Goal: Task Accomplishment & Management: Use online tool/utility

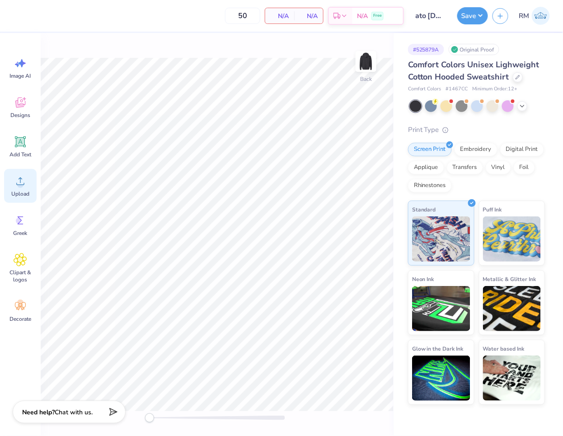
click at [19, 184] on icon at bounding box center [20, 181] width 8 height 8
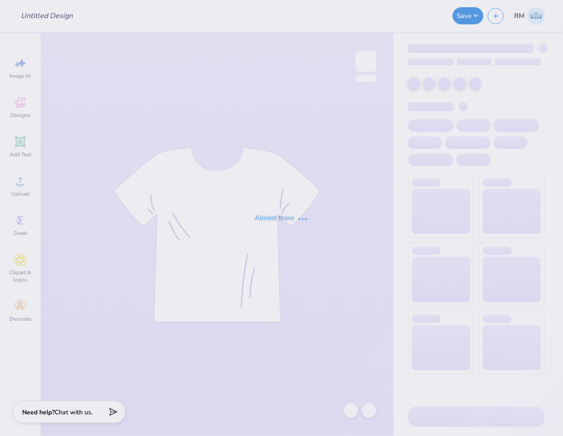
type input "ato [DATE] hoodies"
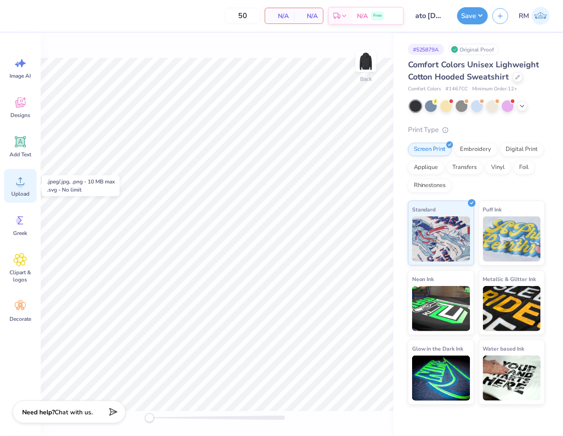
click at [27, 186] on div "Upload" at bounding box center [20, 186] width 33 height 34
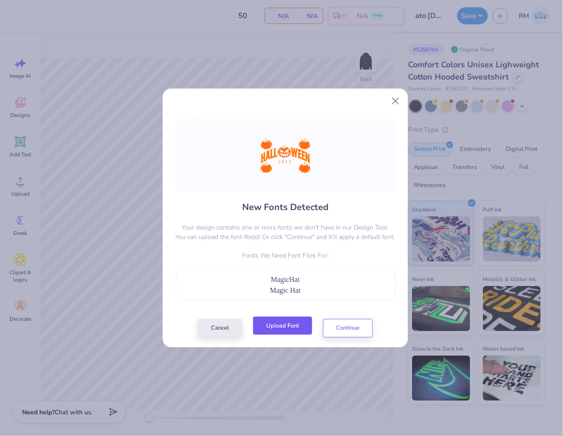
click at [300, 324] on button "Upload Font" at bounding box center [282, 326] width 59 height 19
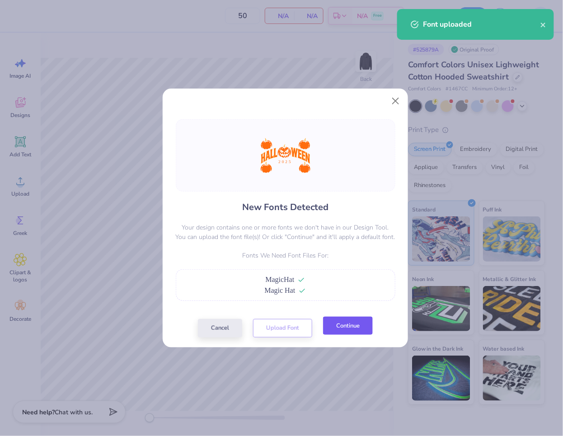
click at [358, 327] on button "Continue" at bounding box center [348, 326] width 50 height 19
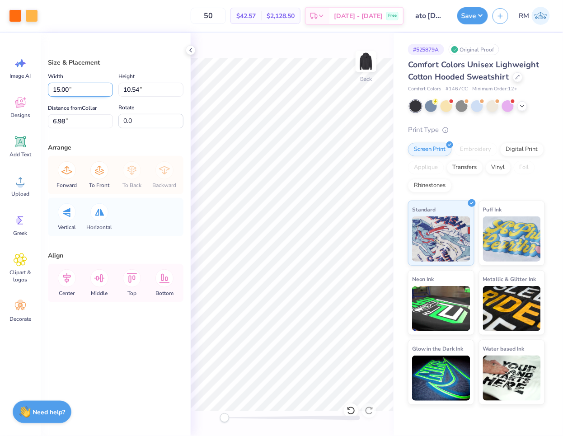
click at [75, 89] on input "15.00" at bounding box center [80, 90] width 65 height 14
type input "3.50"
type input "2.46"
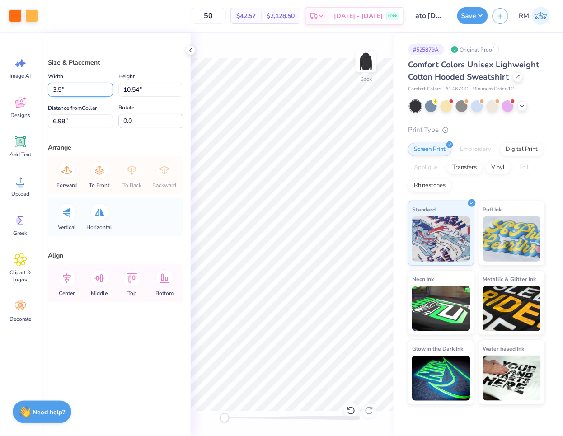
type input "11.02"
click at [82, 118] on input "11.02" at bounding box center [80, 121] width 65 height 14
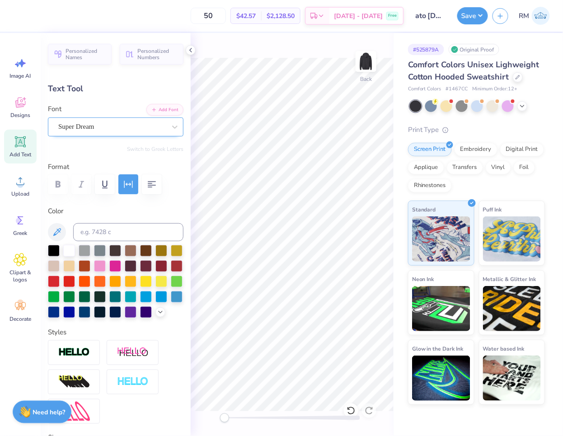
click at [107, 124] on div "Super Dream" at bounding box center [111, 127] width 109 height 14
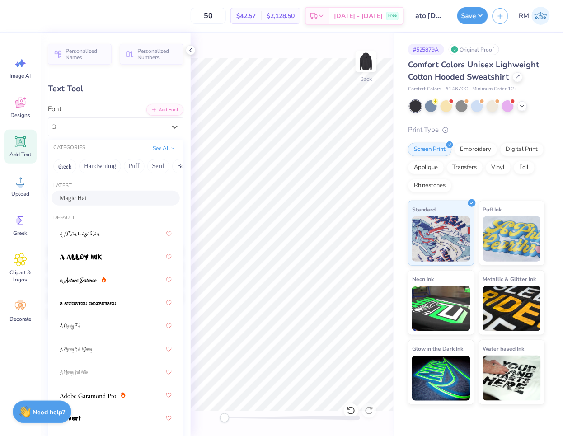
click at [103, 195] on div "Magic Hat" at bounding box center [116, 197] width 112 height 9
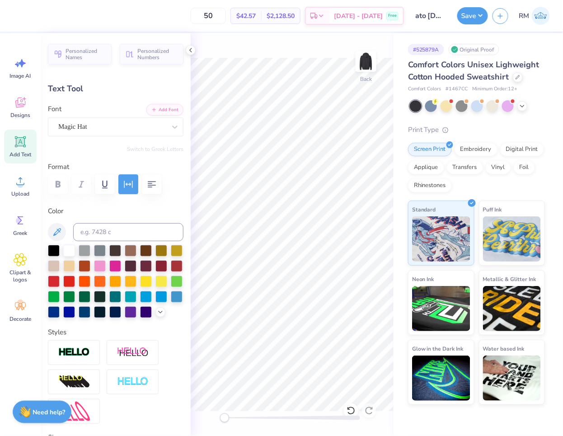
type input "1.65"
type input "0.41"
type input "13.74"
drag, startPoint x: 223, startPoint y: 418, endPoint x: 271, endPoint y: 414, distance: 48.0
click at [268, 416] on div "Accessibility label" at bounding box center [263, 417] width 9 height 9
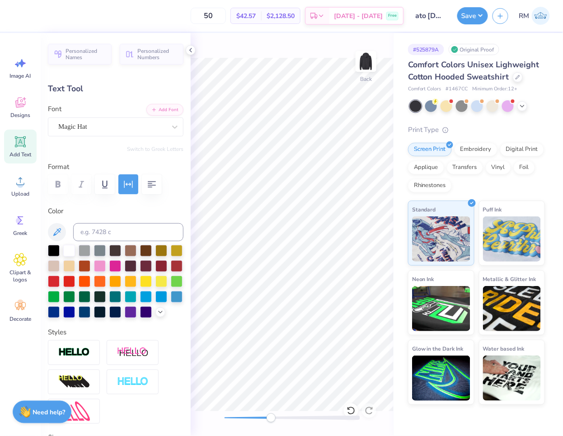
type input "1.22"
type input "0.30"
type input "12.82"
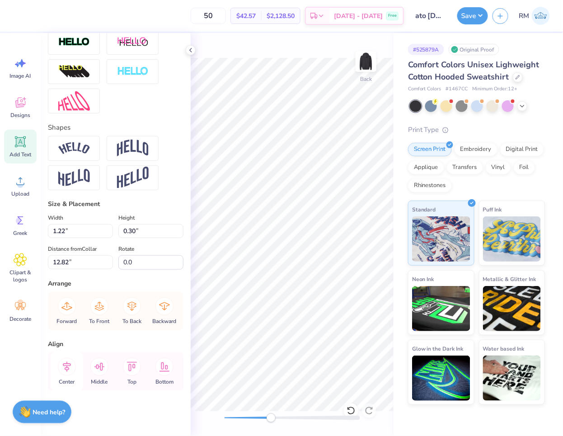
scroll to position [325, 0]
click at [66, 360] on icon at bounding box center [67, 367] width 18 height 18
click at [67, 367] on icon at bounding box center [67, 366] width 8 height 10
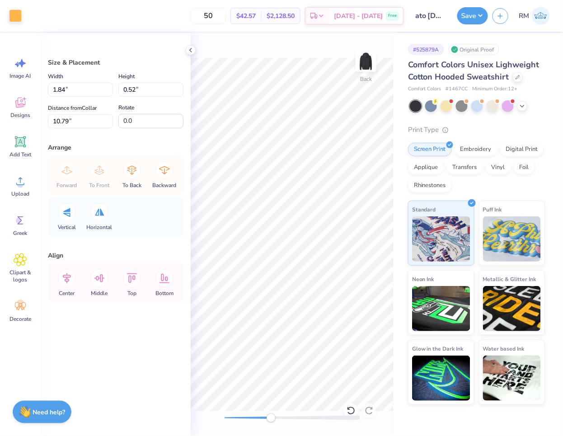
type input "0.91"
type input "0.26"
type input "11.99"
type input "0.44"
type input "0.12"
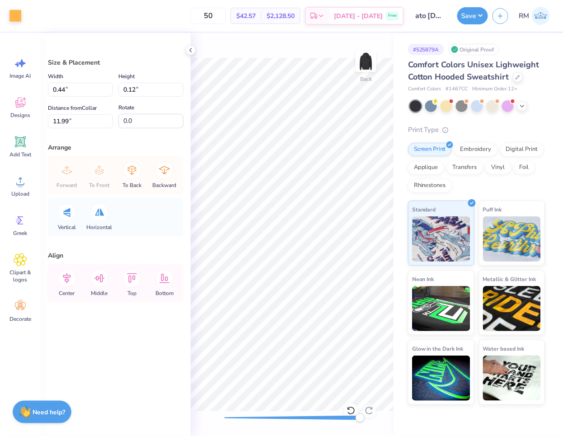
drag, startPoint x: 275, startPoint y: 419, endPoint x: 400, endPoint y: 413, distance: 125.7
click at [400, 413] on div "Art colors 50 $42.57 Per Item $2,128.50 Total Est. Delivery Oct 10 - 13 Free De…" at bounding box center [281, 218] width 563 height 436
type input "3.50"
type input "2.46"
type input "11.02"
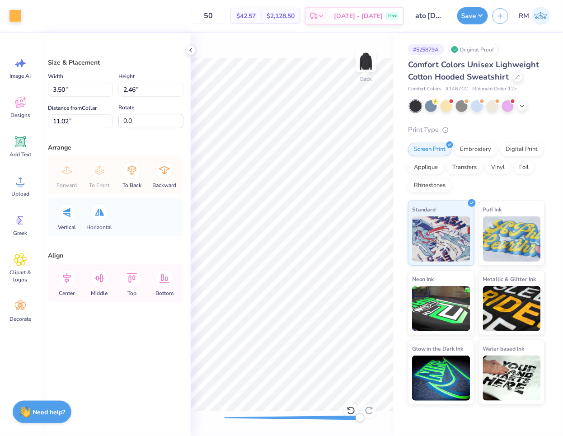
type input "0.44"
type input "0.12"
type input "11.99"
type input "3.50"
type input "2.46"
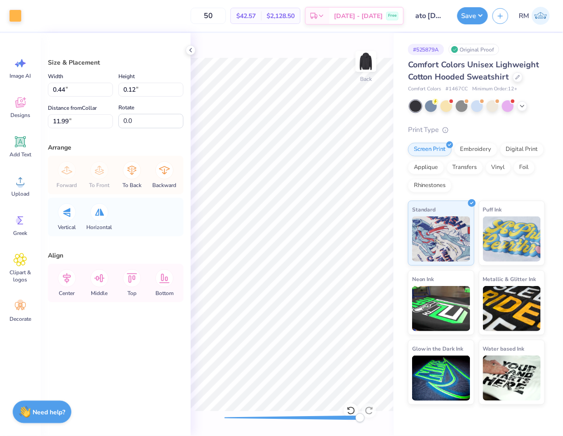
type input "11.02"
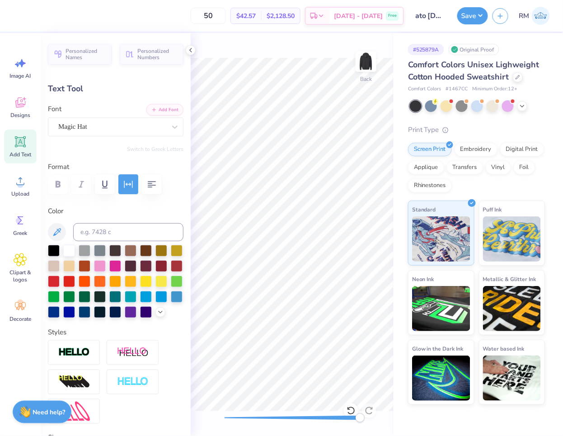
type input "0.96"
type input "0.24"
type input "12.70"
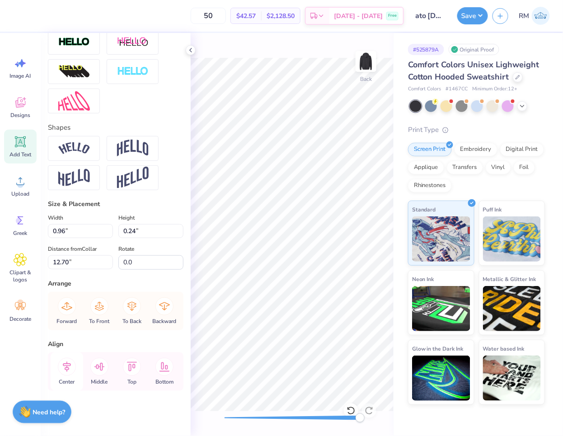
click at [67, 373] on icon at bounding box center [67, 367] width 18 height 18
drag, startPoint x: 333, startPoint y: 418, endPoint x: 222, endPoint y: 412, distance: 111.7
click at [217, 415] on div "Back" at bounding box center [292, 234] width 203 height 403
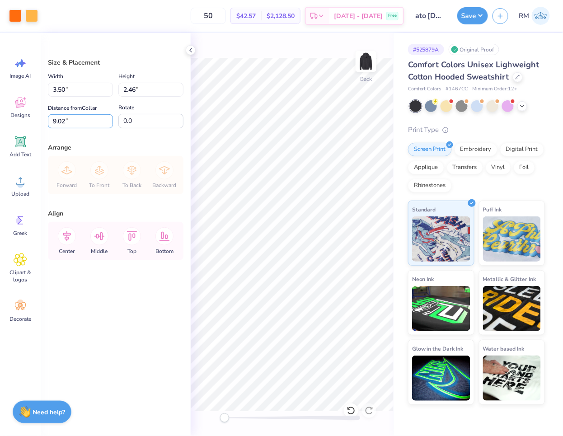
drag, startPoint x: 89, startPoint y: 117, endPoint x: -37, endPoint y: 118, distance: 126.0
click at [0, 118] on html "Art colors 50 $42.57 Per Item $2,128.50 Total Est. Delivery Oct 10 - 13 Free De…" at bounding box center [281, 218] width 563 height 436
type input "3.00"
click at [120, 199] on div "Size & Placement Width 3.50 3.50 " Height 2.46 2.46 " Distance from Collar 3.00…" at bounding box center [116, 234] width 150 height 403
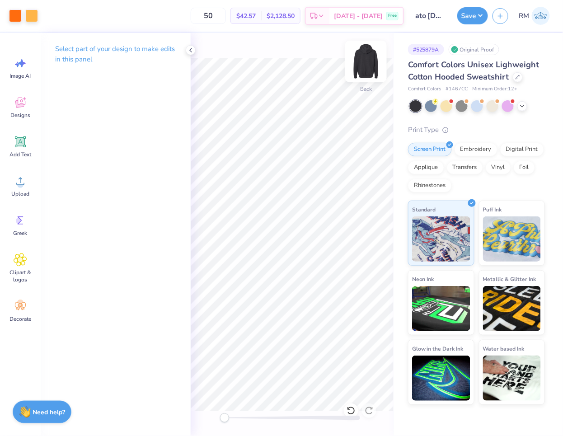
click at [366, 54] on img at bounding box center [366, 61] width 36 height 36
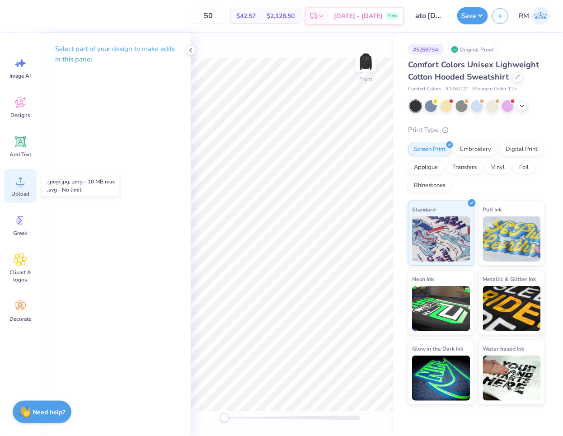
click at [19, 191] on span "Upload" at bounding box center [20, 193] width 18 height 7
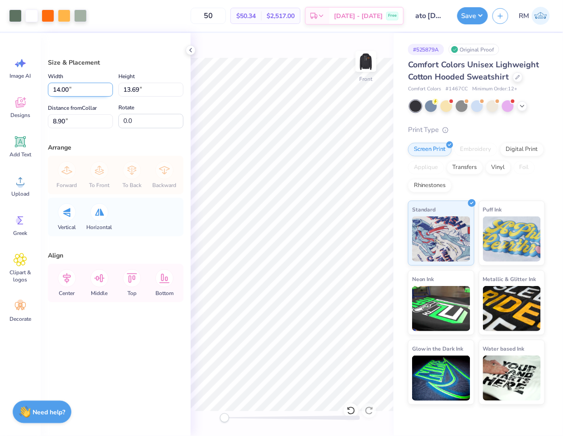
click at [80, 92] on input "14.00" at bounding box center [80, 90] width 65 height 14
click at [79, 124] on input "8.90" at bounding box center [80, 121] width 65 height 14
type input "12.00"
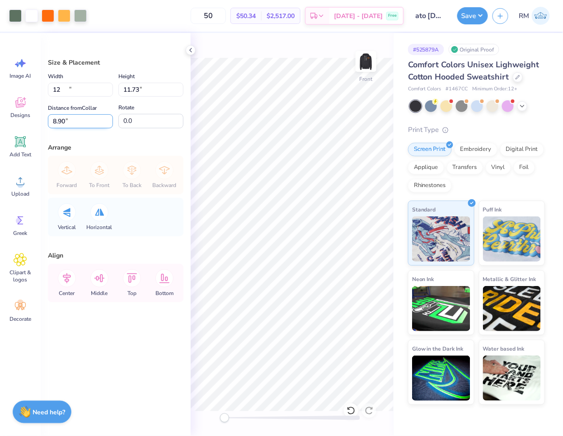
type input "11.73"
drag, startPoint x: 75, startPoint y: 127, endPoint x: 30, endPoint y: 125, distance: 44.8
click at [30, 125] on div "Art colors 50 $50.34 Per Item $2,517.00 Total Est. Delivery Oct 10 - 13 Free De…" at bounding box center [281, 218] width 563 height 436
type input "6"
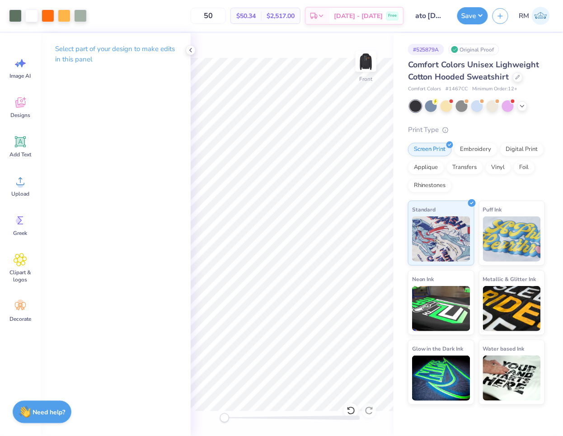
click at [396, 337] on div "Art colors 50 $50.34 Per Item $2,517.00 Total Est. Delivery Oct 10 - 13 Free De…" at bounding box center [281, 218] width 563 height 436
click at [24, 187] on icon at bounding box center [21, 181] width 14 height 14
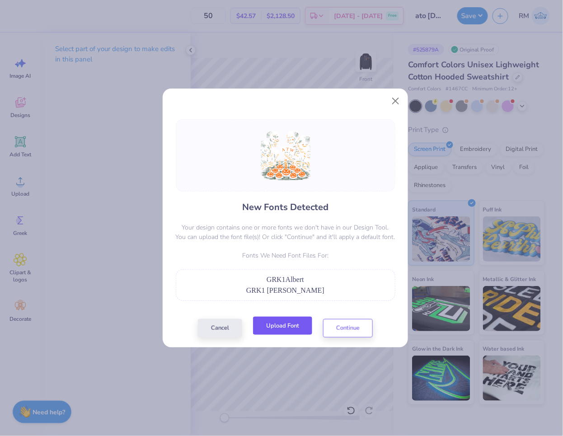
click at [288, 321] on button "Upload Font" at bounding box center [282, 326] width 59 height 19
click at [338, 329] on button "Continue" at bounding box center [348, 326] width 50 height 19
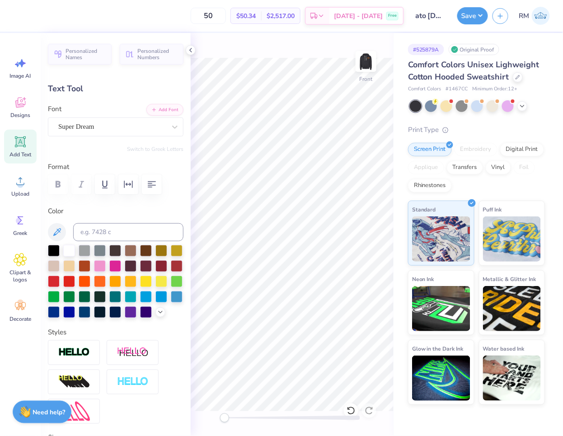
click at [116, 129] on div "Super Dream" at bounding box center [111, 127] width 109 height 14
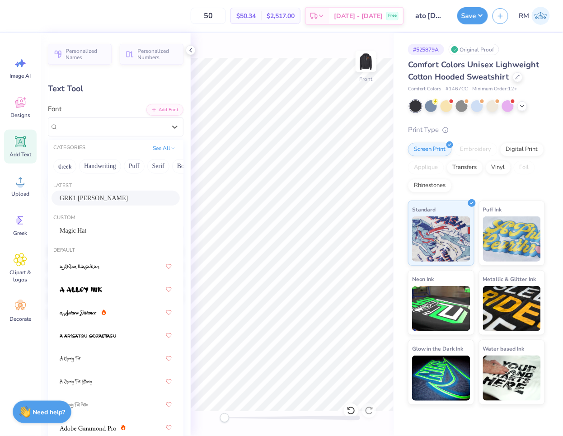
click at [123, 196] on div "GRK1 Albert" at bounding box center [116, 197] width 112 height 9
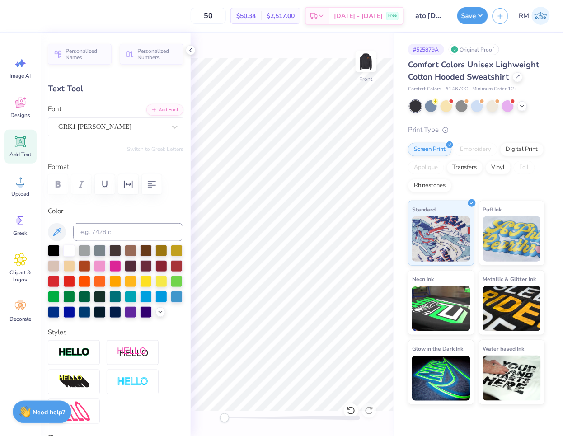
type input "0.76"
type input "0.91"
type input "13.77"
type input "-20.0"
click at [106, 133] on div "Super Dream" at bounding box center [111, 127] width 109 height 14
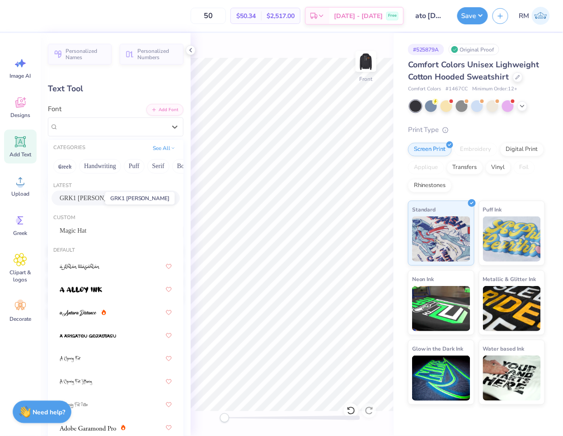
click at [98, 196] on span "GRK1 Albert" at bounding box center [94, 197] width 68 height 9
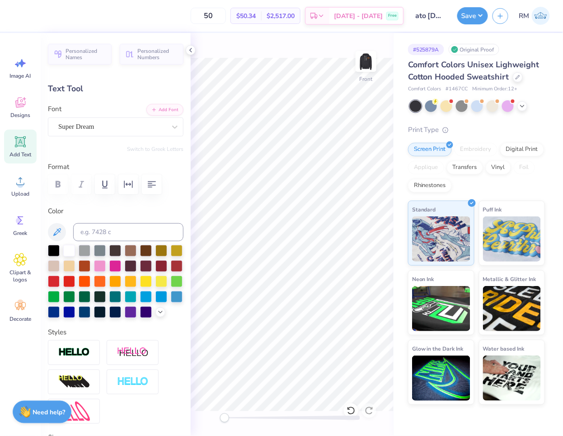
type input "0.99"
click at [114, 125] on div "Super Dream" at bounding box center [111, 127] width 109 height 14
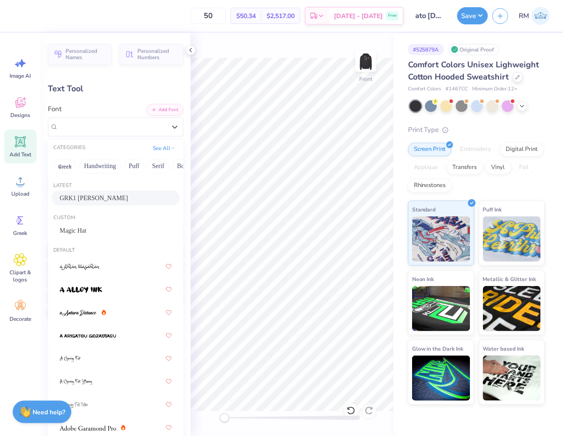
click at [110, 197] on div "GRK1 Albert" at bounding box center [116, 197] width 112 height 9
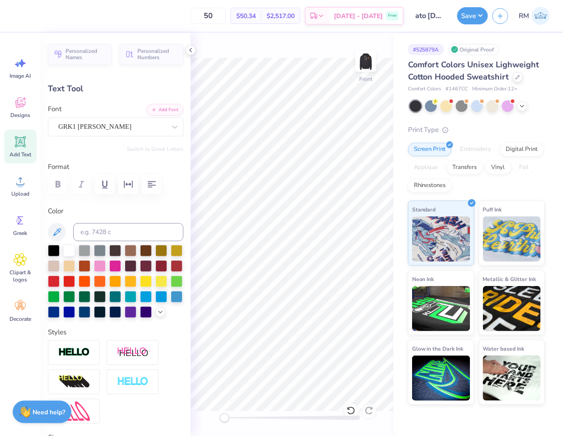
type input "0.0"
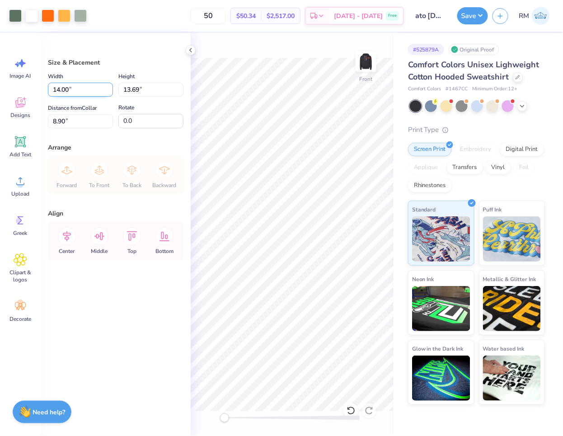
click at [80, 91] on input "14.00" at bounding box center [80, 90] width 65 height 14
click at [74, 119] on input "8.90" at bounding box center [80, 121] width 65 height 14
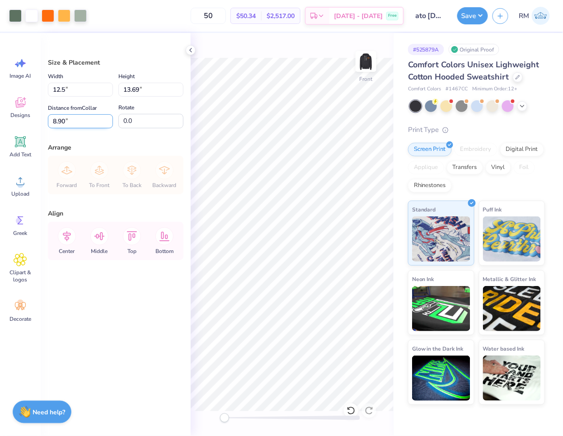
click at [74, 119] on input "8.90" at bounding box center [80, 121] width 65 height 14
type input "12.50"
type input "12.22"
click at [74, 119] on input "9.64" at bounding box center [80, 121] width 65 height 14
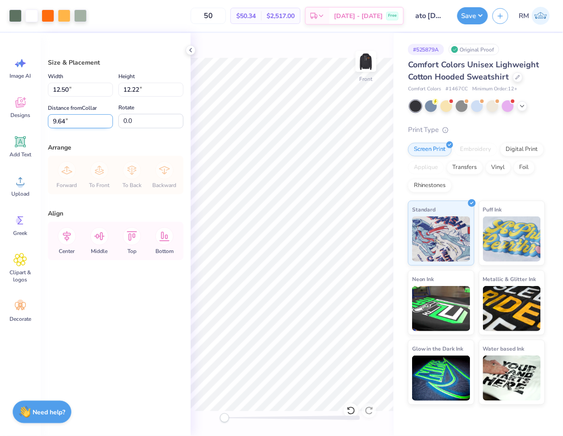
click at [74, 119] on input "9.64" at bounding box center [80, 121] width 65 height 14
type input "6.00"
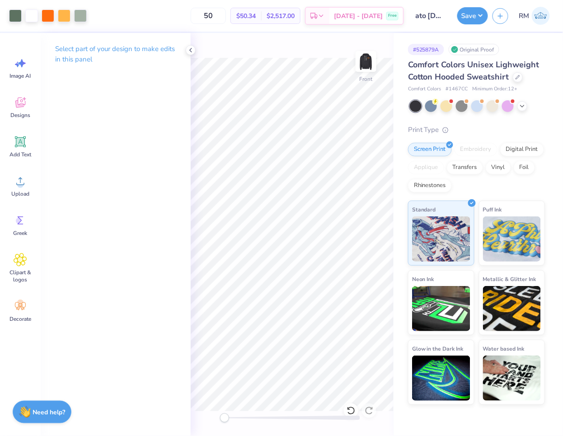
click at [392, 355] on div "Art colors 50 $50.34 Per Item $2,517.00 Total Est. Delivery Oct 10 - 13 Free De…" at bounding box center [281, 218] width 563 height 436
click at [138, 350] on div "Select part of your design to make edits in this panel" at bounding box center [116, 234] width 150 height 403
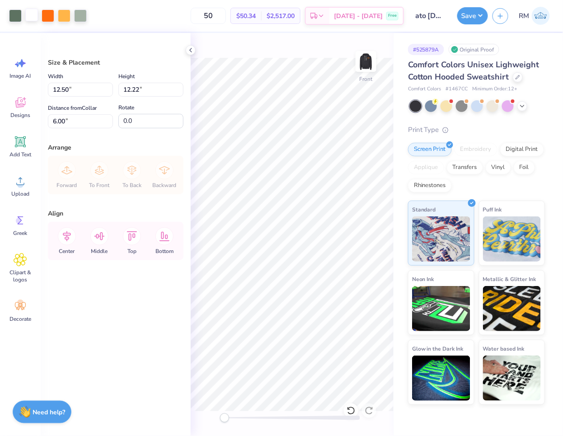
click at [29, 16] on div at bounding box center [31, 15] width 13 height 13
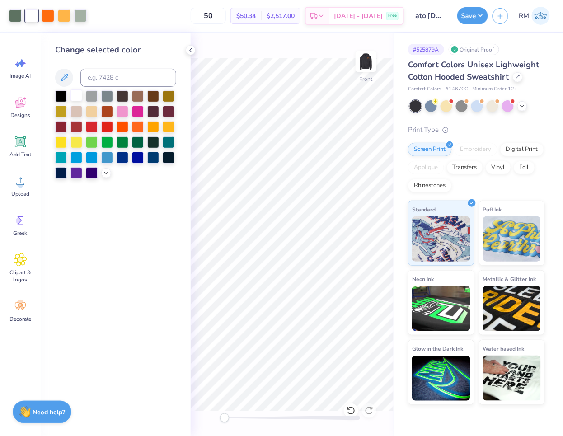
click at [75, 96] on div at bounding box center [76, 95] width 12 height 12
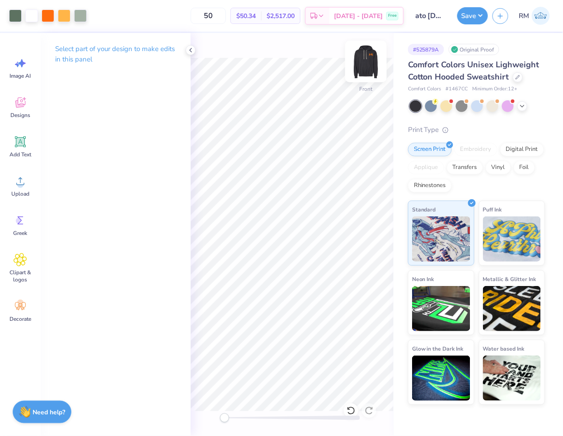
click at [369, 61] on img at bounding box center [366, 61] width 36 height 36
click at [475, 14] on button "Save" at bounding box center [472, 14] width 31 height 17
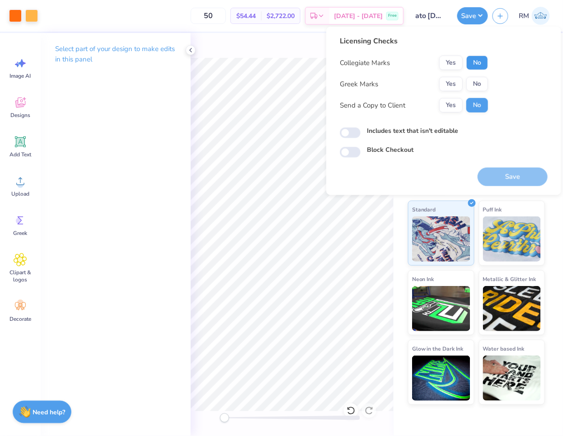
click at [484, 62] on button "No" at bounding box center [477, 63] width 22 height 14
click at [449, 88] on button "Yes" at bounding box center [450, 84] width 23 height 14
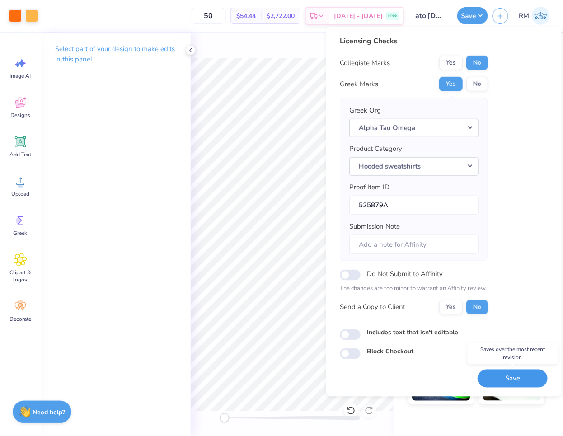
click at [500, 374] on button "Save" at bounding box center [512, 378] width 70 height 19
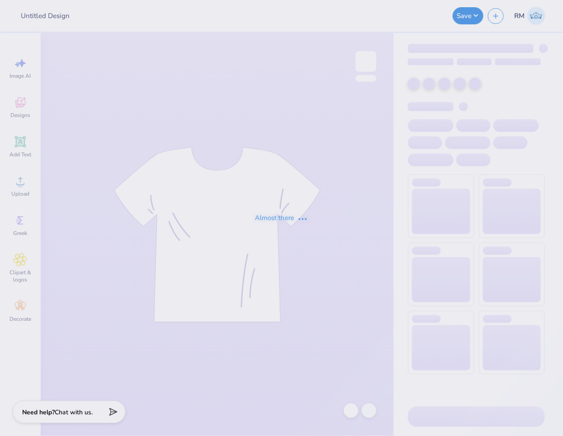
type input "Phi Sig Hoco 2025"
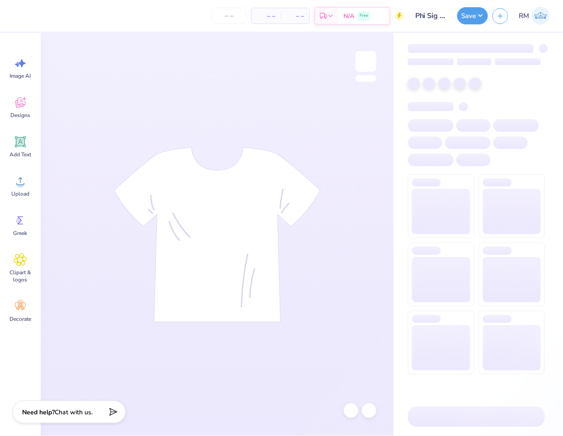
type input "100"
